Goal: Navigation & Orientation: Find specific page/section

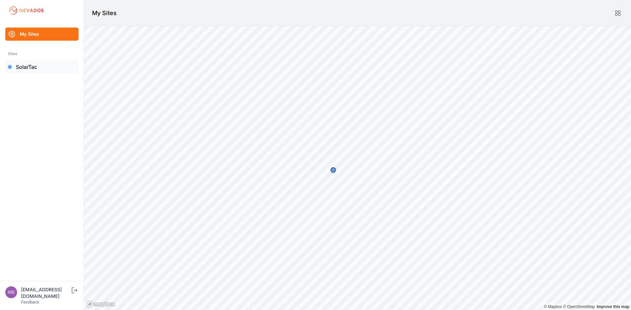
click at [28, 66] on link "SolarTac" at bounding box center [41, 66] width 73 height 13
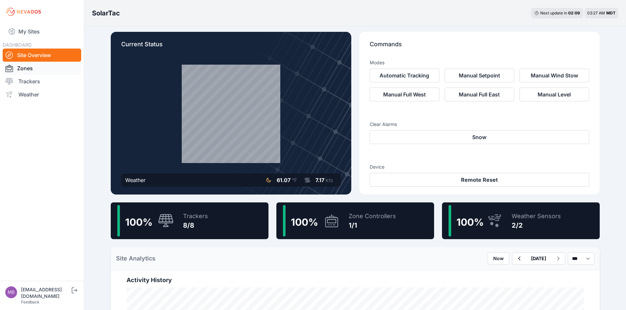
click at [36, 72] on link "Zones" at bounding box center [42, 68] width 78 height 13
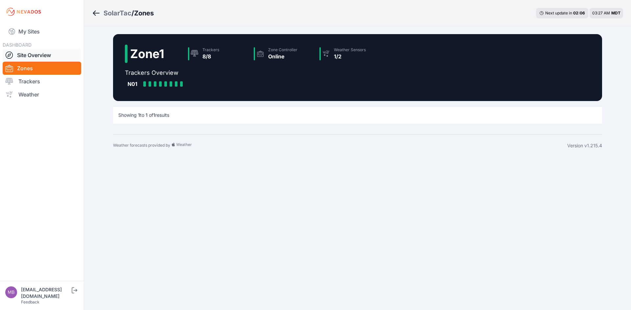
click at [36, 56] on link "Site Overview" at bounding box center [42, 55] width 78 height 13
